Goal: Transaction & Acquisition: Purchase product/service

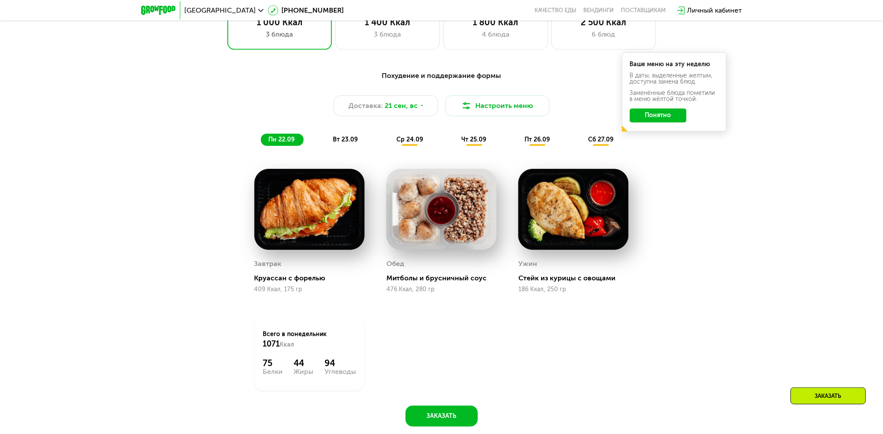
scroll to position [799, 0]
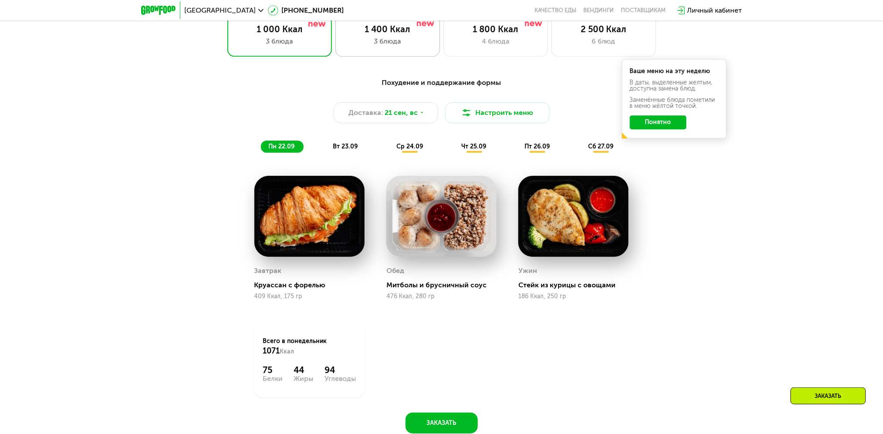
click at [407, 51] on div "1 400 Ккал 3 блюда" at bounding box center [387, 36] width 105 height 42
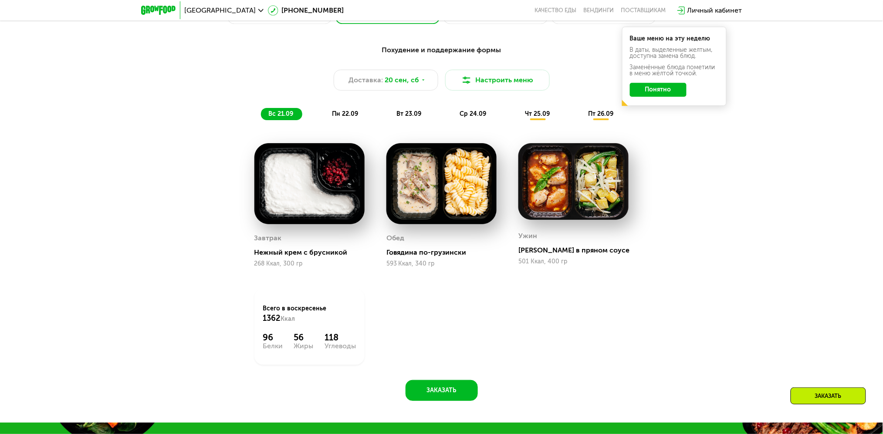
scroll to position [831, 0]
click at [339, 114] on div "пн 22.09" at bounding box center [345, 114] width 43 height 12
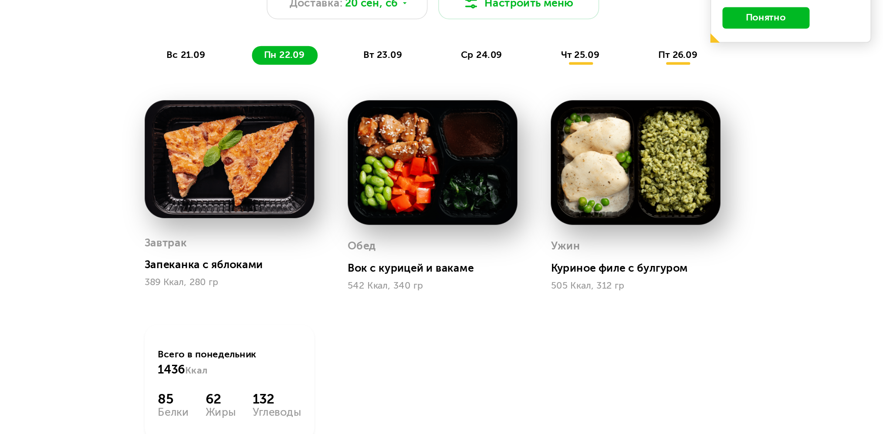
click at [301, 253] on div "Запеканка с яблоками" at bounding box center [312, 251] width 117 height 9
click at [274, 240] on div "Завтрак" at bounding box center [267, 236] width 27 height 13
click at [296, 192] on img at bounding box center [309, 182] width 110 height 77
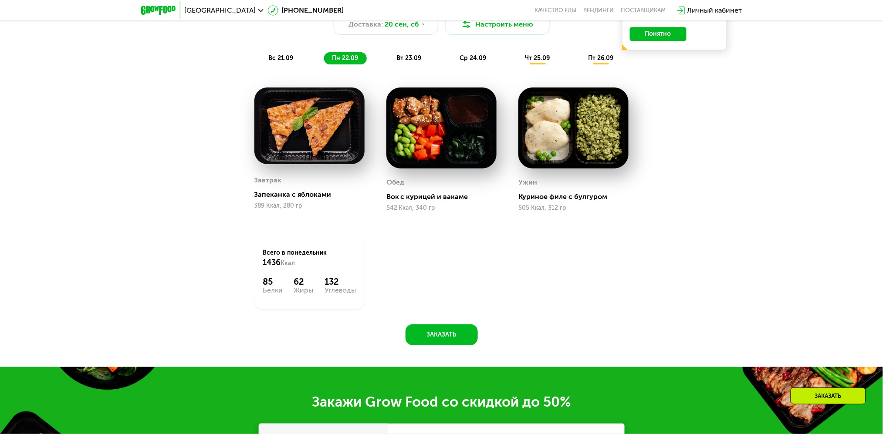
scroll to position [886, 0]
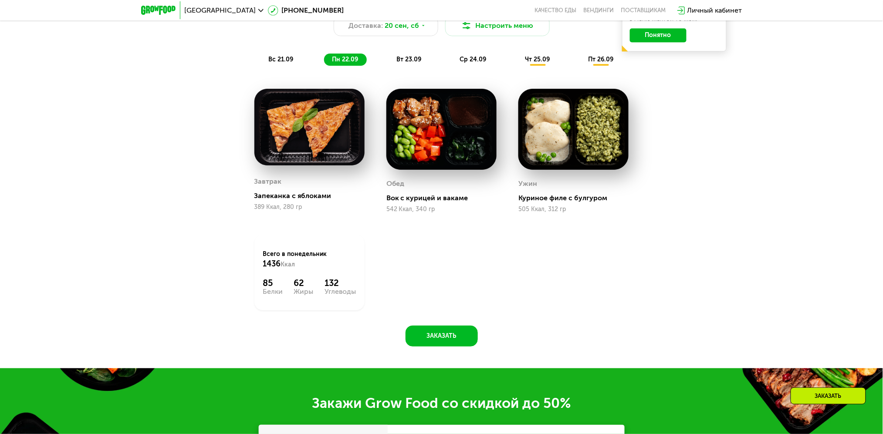
click at [411, 63] on span "вт 23.09" at bounding box center [408, 59] width 25 height 7
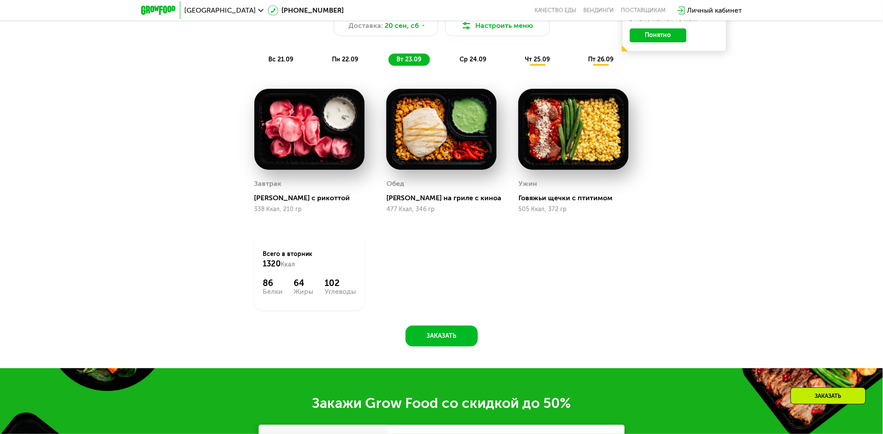
click at [484, 60] on span "ср 24.09" at bounding box center [473, 59] width 27 height 7
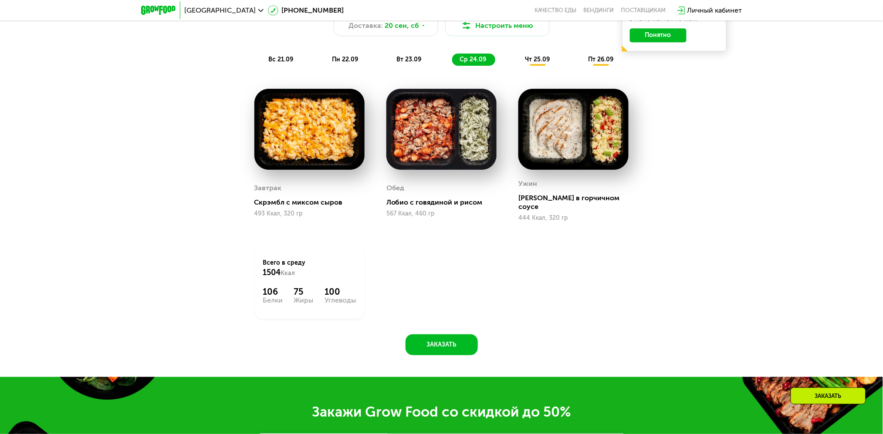
click at [531, 63] on span "чт 25.09" at bounding box center [537, 59] width 25 height 7
